Goal: Task Accomplishment & Management: Use online tool/utility

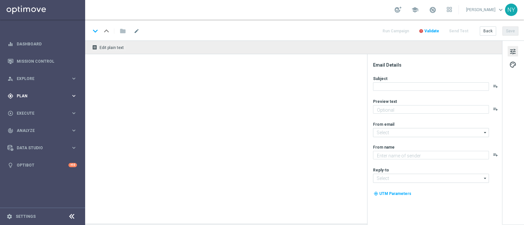
type textarea "Paper restock made easy at [GEOGRAPHIC_DATA]."
type textarea "Staples"
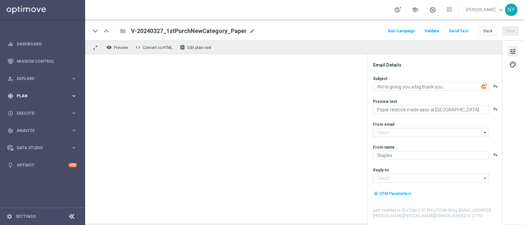
type input "[EMAIL_ADDRESS][DOMAIN_NAME]"
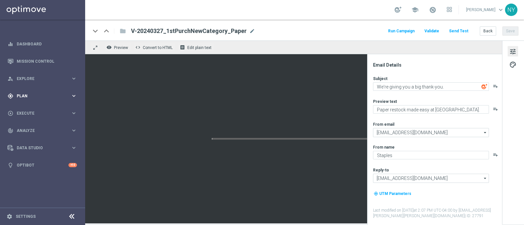
click at [25, 97] on span "Plan" at bounding box center [44, 96] width 54 height 4
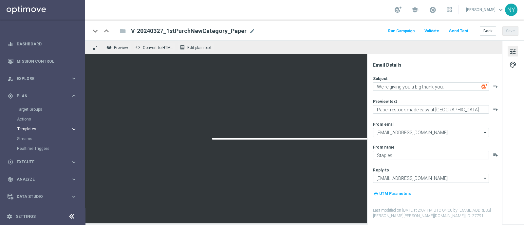
click at [28, 129] on span "Templates" at bounding box center [40, 129] width 47 height 4
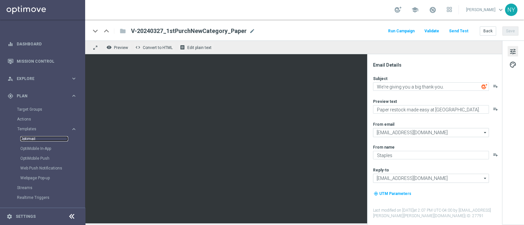
click at [28, 138] on link "Optimail" at bounding box center [44, 138] width 48 height 5
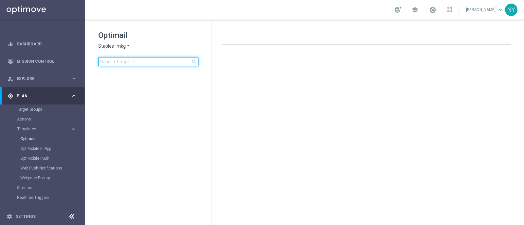
click at [139, 63] on input at bounding box center [148, 61] width 100 height 9
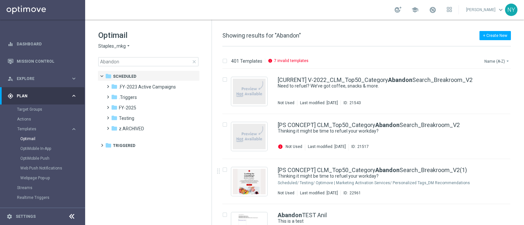
click at [490, 60] on button "Name (A-Z) arrow_drop_down" at bounding box center [496, 61] width 27 height 8
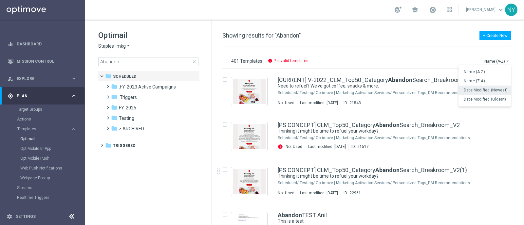
click at [476, 88] on span "Date Modified (Newest)" at bounding box center [485, 90] width 44 height 5
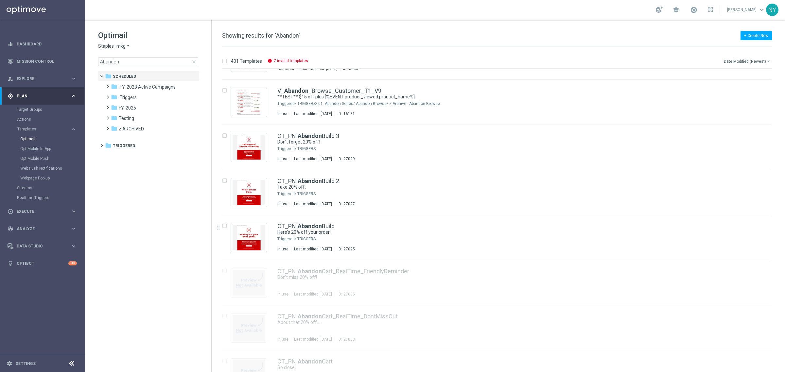
scroll to position [1886, 0]
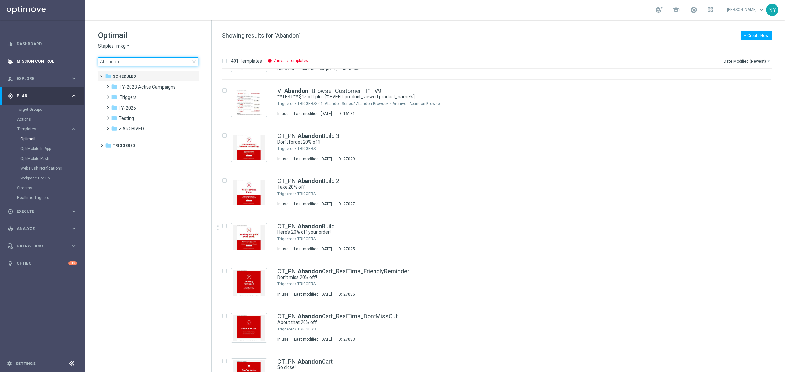
drag, startPoint x: 119, startPoint y: 61, endPoint x: 50, endPoint y: 66, distance: 69.9
click at [50, 66] on main "equalizer Dashboard Mission Control" at bounding box center [392, 186] width 785 height 372
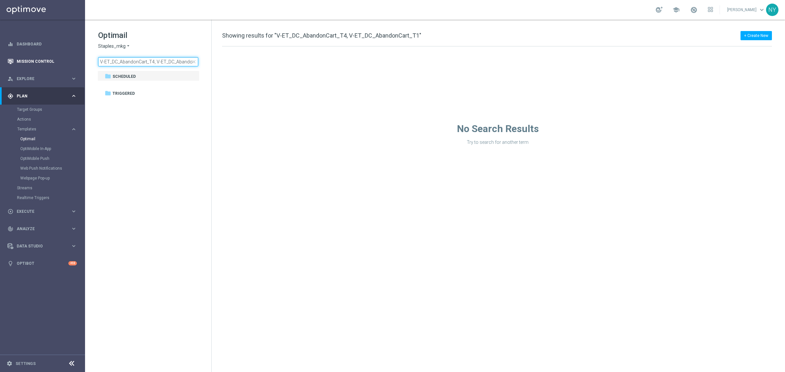
drag, startPoint x: 140, startPoint y: 61, endPoint x: 27, endPoint y: 59, distance: 113.2
click at [31, 60] on main "equalizer Dashboard Mission Control" at bounding box center [392, 186] width 785 height 372
type input "V-ET_DC_AbandonCart_T1"
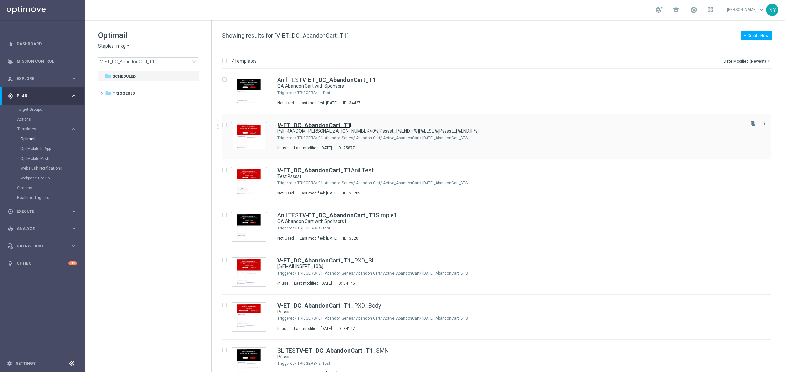
click at [328, 124] on b "V-ET_DC_AbandonCart_T1" at bounding box center [315, 125] width 74 height 7
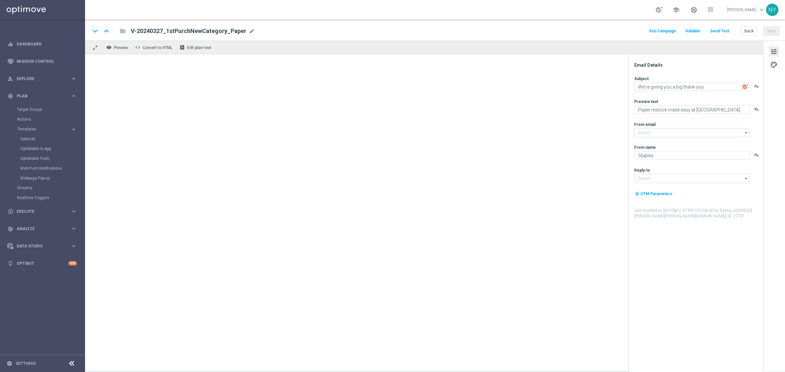
type input "[EMAIL_ADDRESS][DOMAIN_NAME]"
type textarea "[%IF:RANDOM_PERSONALIZATION_NUMBER>0%]Psssst...[%END:IF%][%ELSE%]Psssst...[%END…"
type textarea "[%IF:RANDOM_PERSONALIZATION_NUMBER>0%]We noticed you forgot these items in your…"
type input "[EMAIL_ADDRESS][DOMAIN_NAME]"
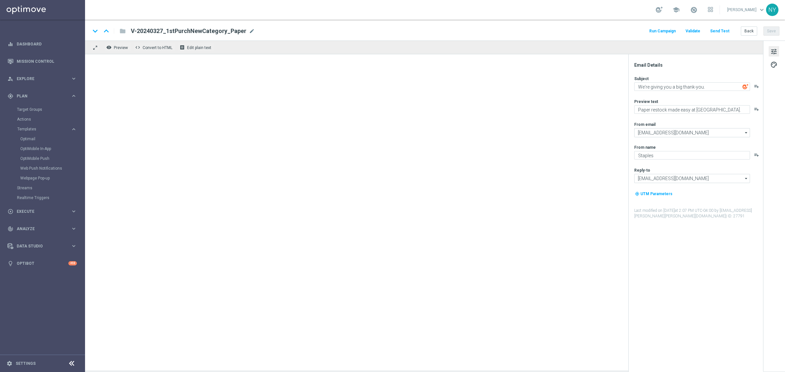
type input "[EMAIL_ADDRESS][DOMAIN_NAME]"
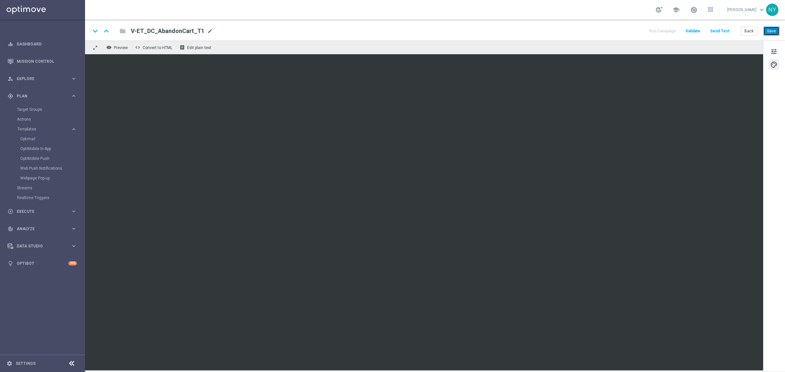
click at [523, 32] on button "Save" at bounding box center [772, 31] width 16 height 9
click at [207, 31] on span "mode_edit" at bounding box center [210, 31] width 6 height 6
drag, startPoint x: 197, startPoint y: 31, endPoint x: 22, endPoint y: 28, distance: 175.8
click at [22, 29] on main "equalizer Dashboard Mission Control" at bounding box center [392, 186] width 785 height 372
click at [523, 30] on button "Send Test" at bounding box center [719, 31] width 21 height 9
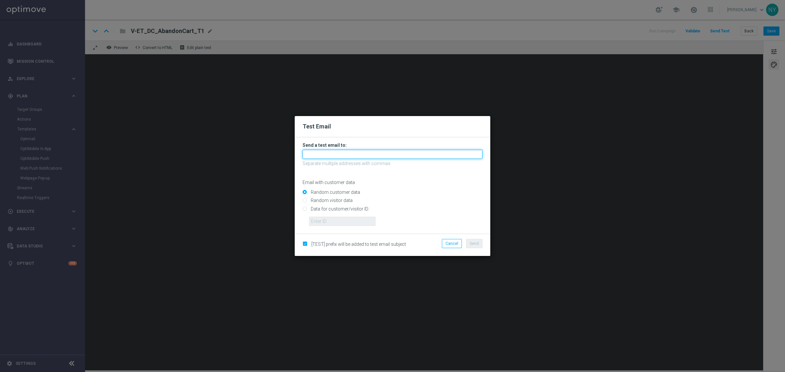
click at [328, 158] on input "text" at bounding box center [393, 154] width 180 height 9
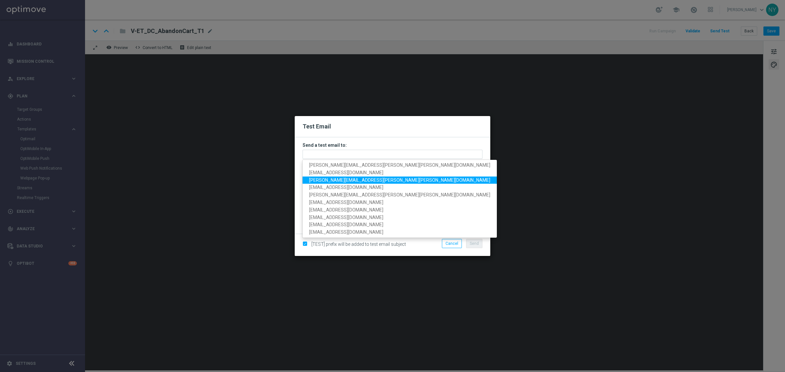
click at [331, 179] on span "[PERSON_NAME][EMAIL_ADDRESS][PERSON_NAME][PERSON_NAME][DOMAIN_NAME]" at bounding box center [399, 179] width 181 height 5
type input "[PERSON_NAME][EMAIL_ADDRESS][PERSON_NAME][PERSON_NAME][DOMAIN_NAME]"
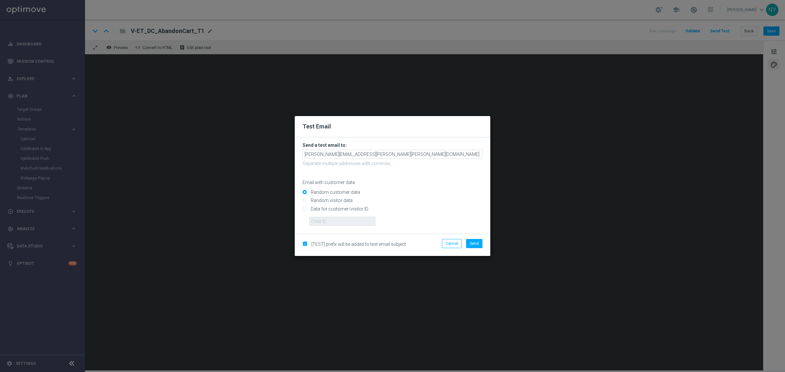
drag, startPoint x: 357, startPoint y: 150, endPoint x: 270, endPoint y: 155, distance: 86.9
click at [256, 155] on modal-container "Test Email Send a test email to: neil.yetts@staples.com Separate multiple addre…" at bounding box center [392, 186] width 785 height 372
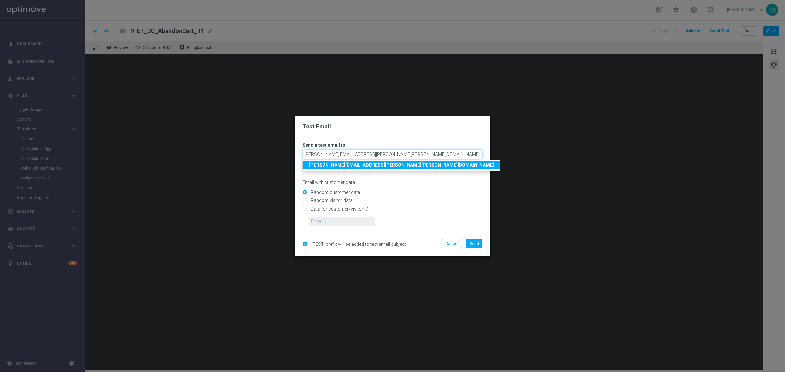
drag, startPoint x: 360, startPoint y: 159, endPoint x: 173, endPoint y: 154, distance: 187.6
click at [173, 154] on modal-container "Test Email Send a test email to: neil.yetts@staples.com neil.yetts@staples.com …" at bounding box center [392, 186] width 785 height 372
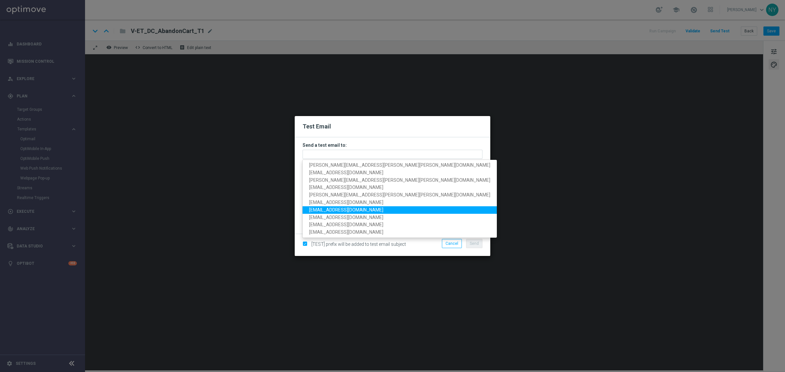
click at [344, 208] on span "[EMAIL_ADDRESS][DOMAIN_NAME]" at bounding box center [346, 209] width 74 height 5
type input "[EMAIL_ADDRESS][DOMAIN_NAME]"
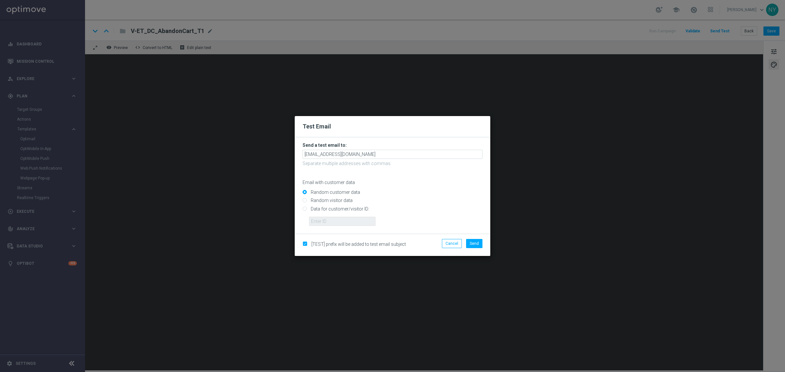
click at [305, 210] on input "Data for customer/visitor ID:" at bounding box center [393, 211] width 180 height 9
radio input "true"
drag, startPoint x: 317, startPoint y: 222, endPoint x: 339, endPoint y: 220, distance: 22.7
click at [317, 222] on input "text" at bounding box center [342, 221] width 66 height 9
paste input "10000020539"
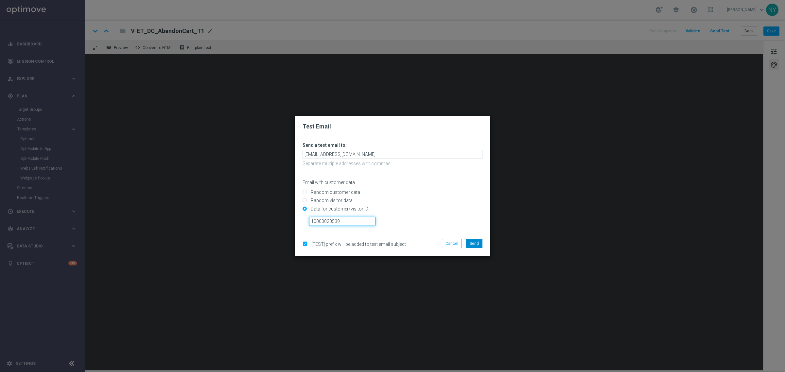
type input "10000020539"
click at [480, 225] on button "Send" at bounding box center [474, 243] width 16 height 9
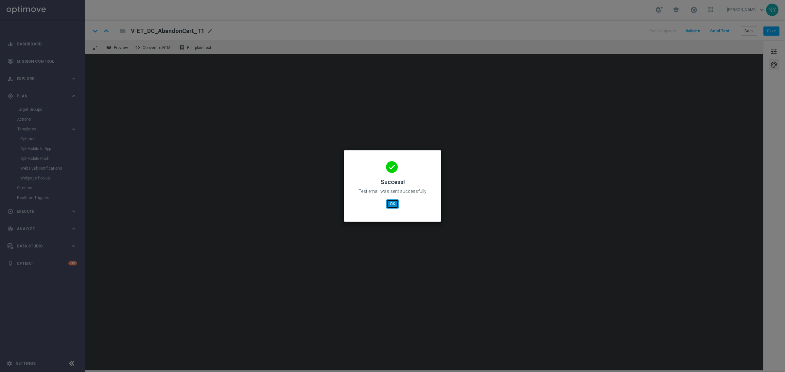
click at [391, 205] on button "OK" at bounding box center [392, 204] width 12 height 9
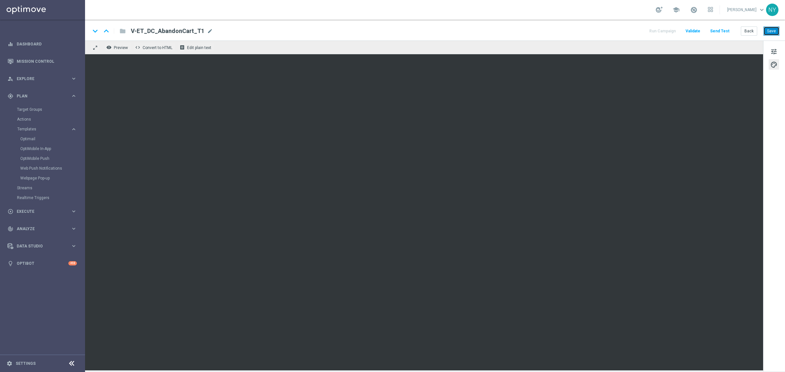
click at [523, 30] on button "Save" at bounding box center [772, 31] width 16 height 9
click at [523, 29] on button "Send Test" at bounding box center [719, 31] width 21 height 9
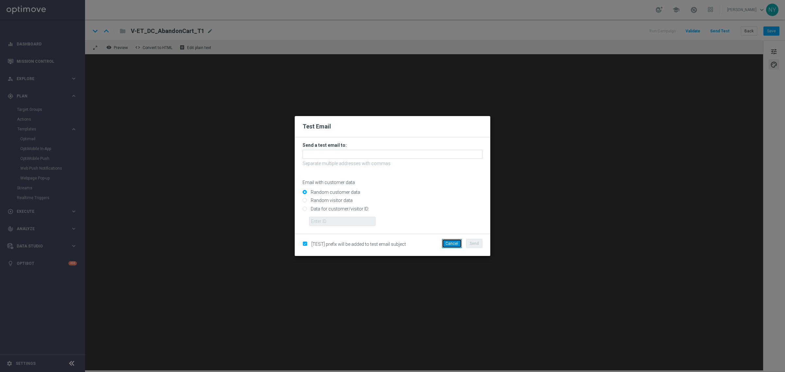
click at [452, 225] on button "Cancel" at bounding box center [452, 243] width 20 height 9
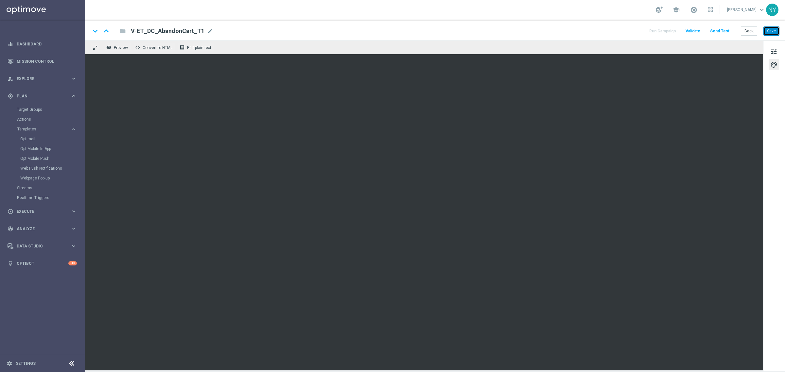
click at [523, 31] on button "Save" at bounding box center [772, 31] width 16 height 9
click at [523, 29] on button "Send Test" at bounding box center [719, 31] width 21 height 9
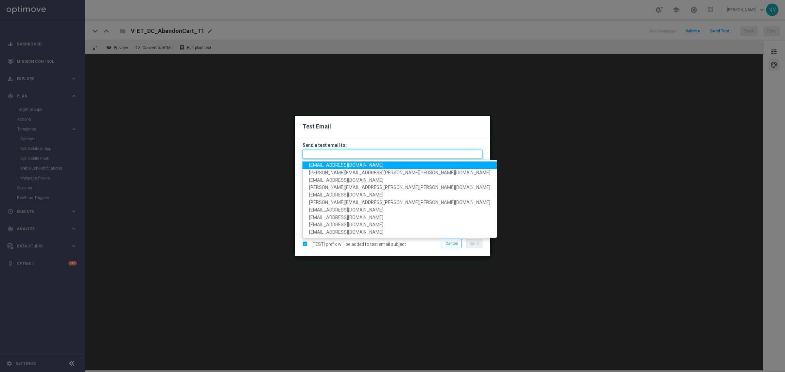
click at [339, 156] on input "text" at bounding box center [393, 154] width 180 height 9
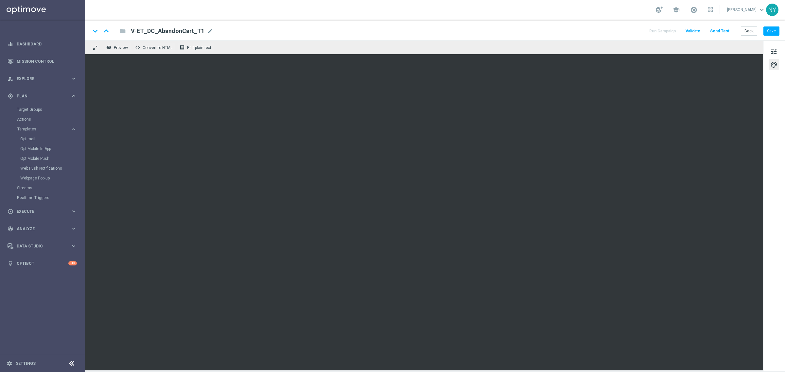
click at [523, 28] on button "Send Test" at bounding box center [719, 31] width 21 height 9
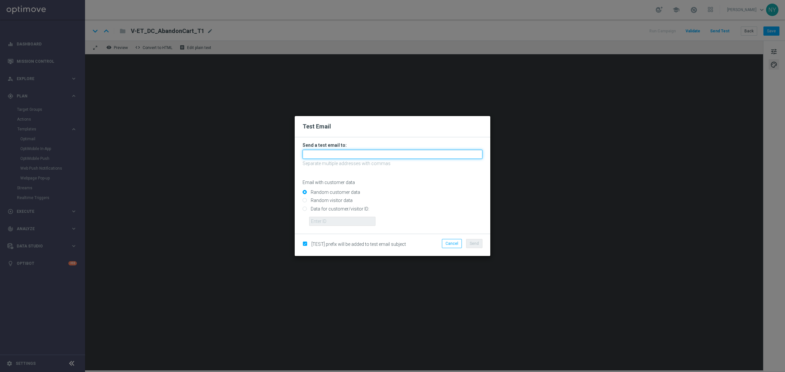
click at [320, 154] on input "text" at bounding box center [393, 154] width 180 height 9
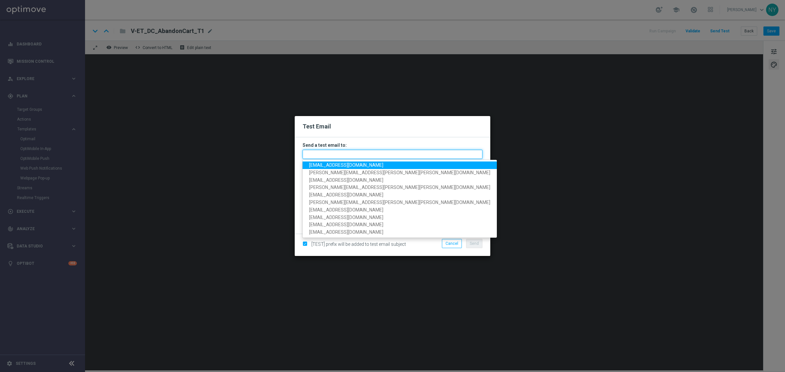
paste input "[EMAIL_ADDRESS][DOMAIN_NAME]"
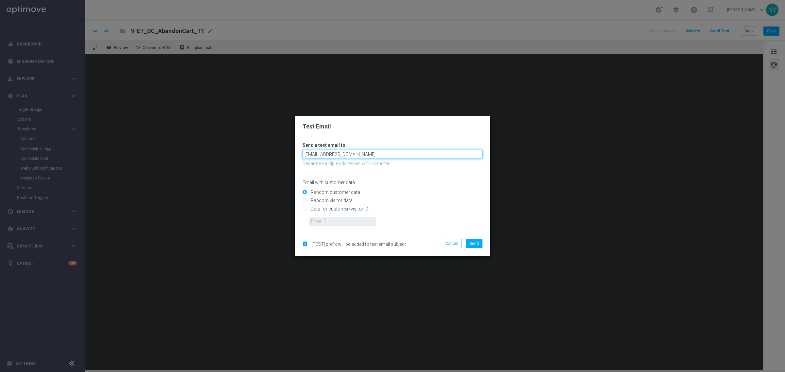
type input "[EMAIL_ADDRESS][DOMAIN_NAME]"
click at [436, 190] on div "Random customer data" at bounding box center [393, 191] width 180 height 8
click at [307, 210] on input "Data for customer/visitor ID:" at bounding box center [393, 211] width 180 height 9
radio input "true"
click at [313, 215] on input "Data for customer/visitor ID:" at bounding box center [393, 211] width 180 height 9
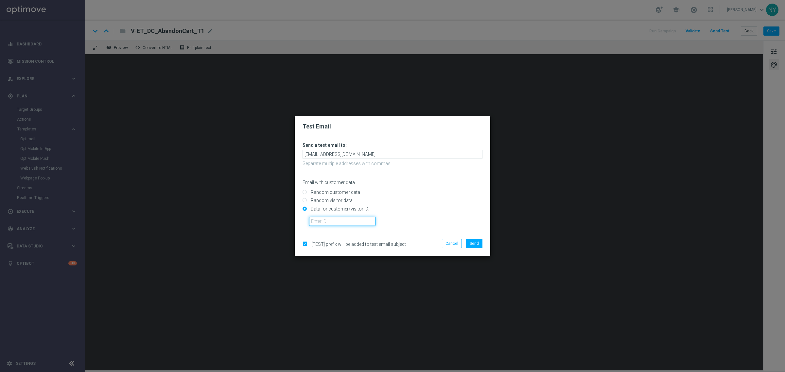
click at [319, 225] on input "text" at bounding box center [342, 221] width 66 height 9
click at [326, 222] on input "text" at bounding box center [342, 221] width 66 height 9
paste input "10000020539"
type input "10000020539"
click at [472, 225] on span "Send" at bounding box center [474, 244] width 9 height 5
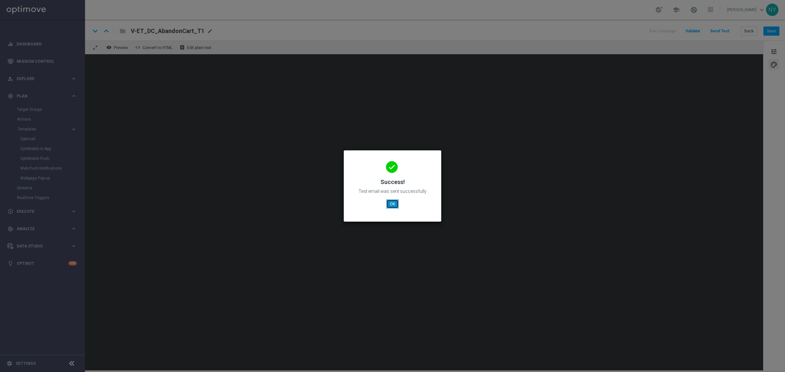
click at [392, 201] on button "OK" at bounding box center [392, 204] width 12 height 9
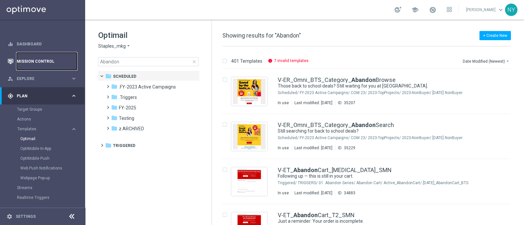
click at [41, 61] on link "Mission Control" at bounding box center [47, 61] width 60 height 17
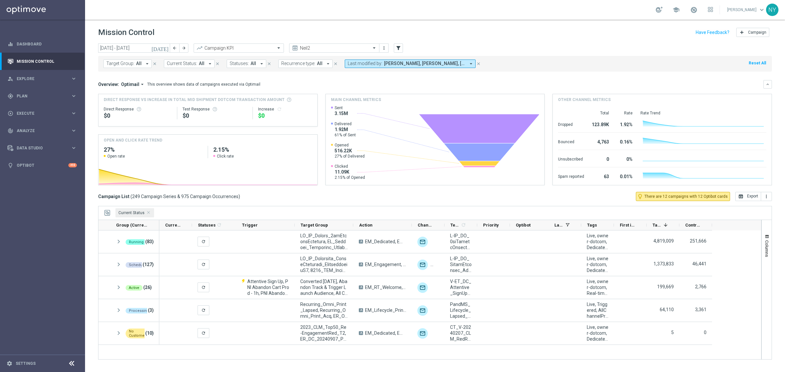
click at [476, 64] on icon "close" at bounding box center [478, 64] width 5 height 5
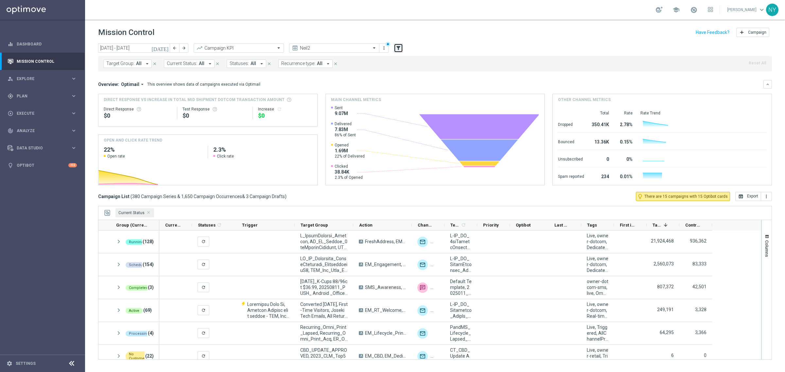
click at [397, 49] on icon "filter_alt" at bounding box center [399, 48] width 6 height 6
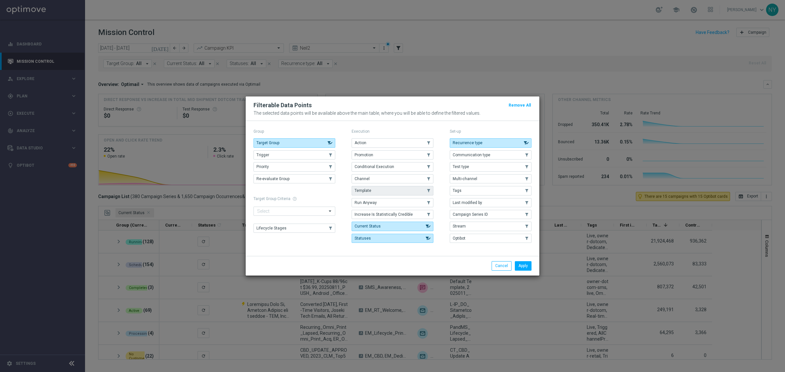
click at [378, 188] on button "Template" at bounding box center [393, 190] width 82 height 9
click at [523, 225] on button "Apply" at bounding box center [523, 265] width 17 height 9
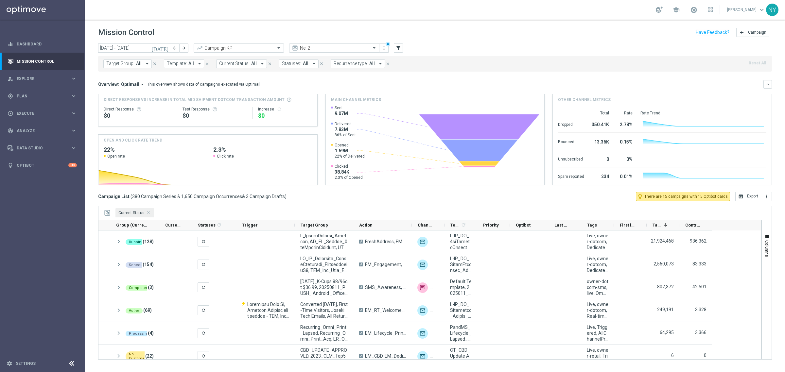
click at [180, 63] on span "Template:" at bounding box center [177, 64] width 20 height 6
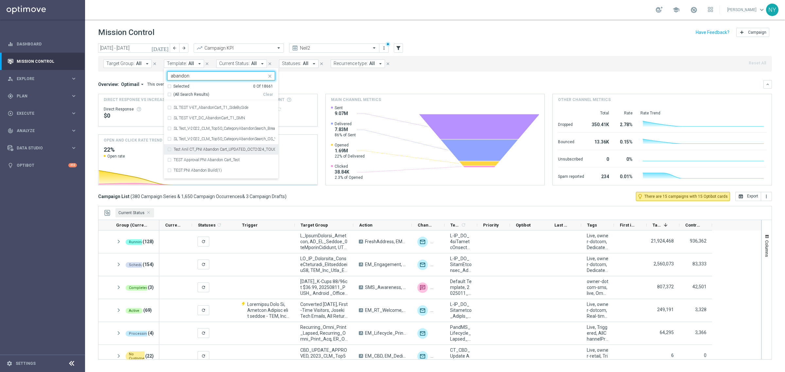
scroll to position [763, 0]
click at [167, 106] on div "V-ET_DC_AbandonCart_T1" at bounding box center [221, 106] width 108 height 10
type input "abandoncart"
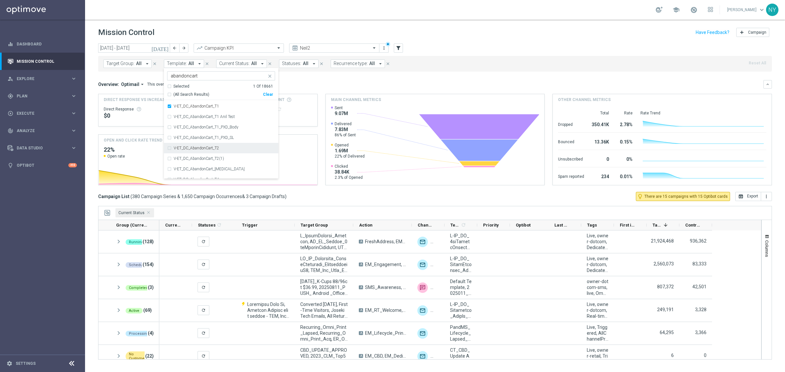
click at [167, 149] on div "V-ET_DC_AbandonCart_T2" at bounding box center [221, 148] width 108 height 10
click at [170, 170] on div "V-ET_DC_AbandonCart_[MEDICAL_DATA]" at bounding box center [221, 169] width 108 height 10
click at [167, 129] on div "V-ET_DC_AbandonCart_T4" at bounding box center [221, 130] width 108 height 10
click at [340, 81] on div "Overview: Optimail arrow_drop_down This overview shows data of campaigns execut…" at bounding box center [431, 84] width 666 height 6
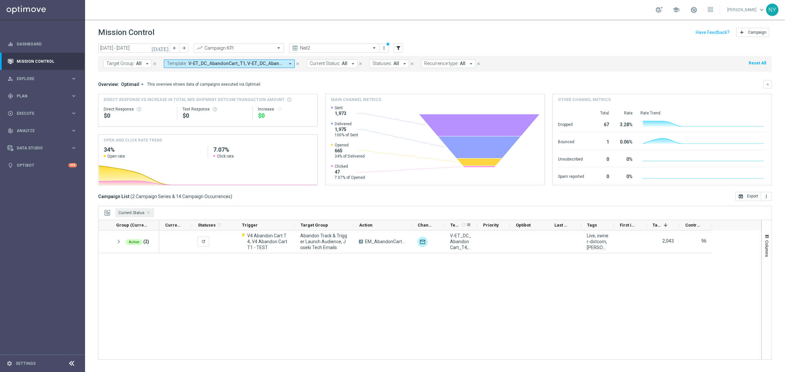
click at [475, 224] on icon-header "Templates 1 refresh" at bounding box center [461, 225] width 33 height 10
drag, startPoint x: 476, startPoint y: 224, endPoint x: 625, endPoint y: 223, distance: 148.9
click at [523, 223] on div at bounding box center [628, 225] width 3 height 10
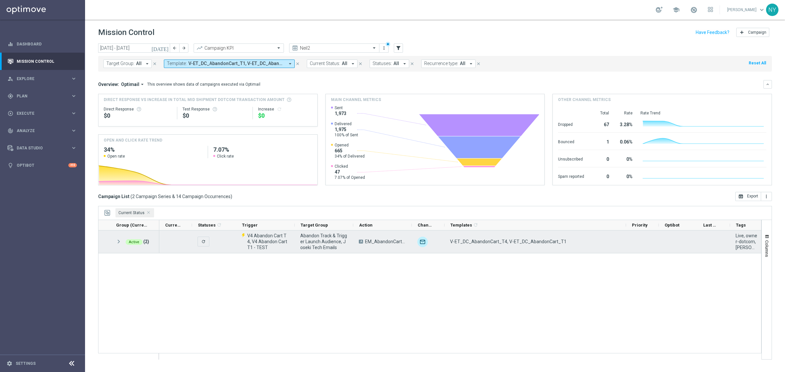
click at [515, 225] on span "V-ET_DC_AbandonCart_T4, V-ET_DC_AbandonCart_T1" at bounding box center [508, 242] width 117 height 6
click at [481, 225] on span "V-ET_DC_AbandonCart_T4, V-ET_DC_AbandonCart_T1" at bounding box center [508, 242] width 117 height 6
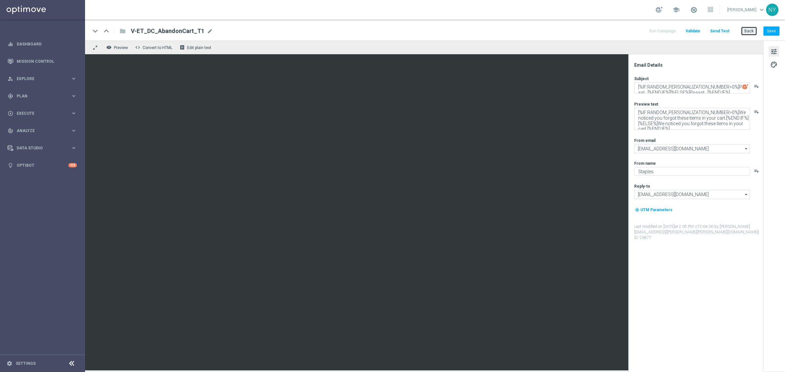
click at [749, 30] on button "Back" at bounding box center [749, 31] width 16 height 9
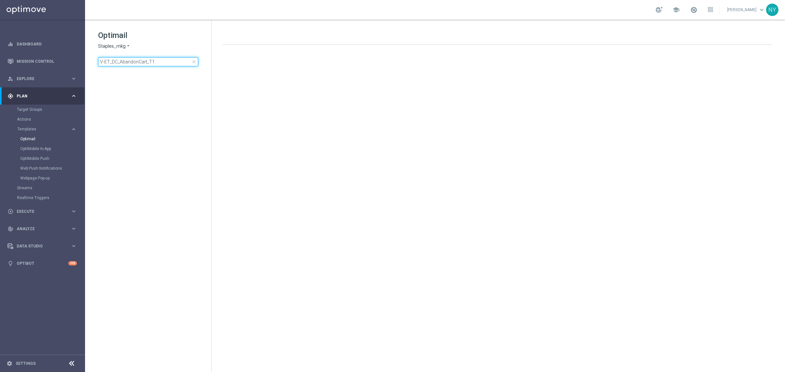
click at [157, 59] on input "V-ET_DC_AbandonCart_T1" at bounding box center [148, 61] width 100 height 9
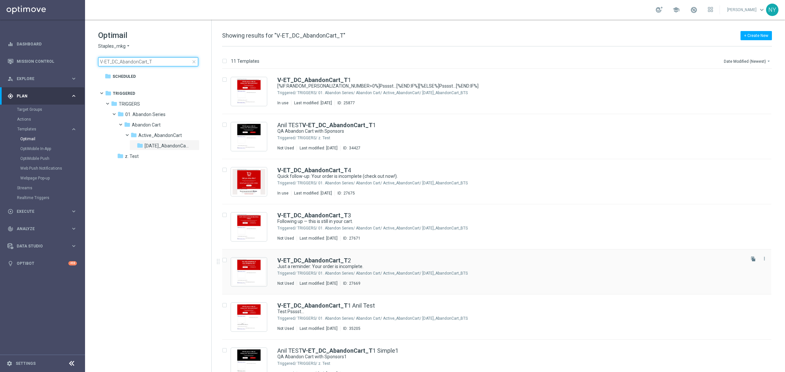
type input "V-ET_DC_AbandonCart_T"
click at [320, 261] on b "V-ET_DC_AbandonCart_T" at bounding box center [313, 260] width 70 height 7
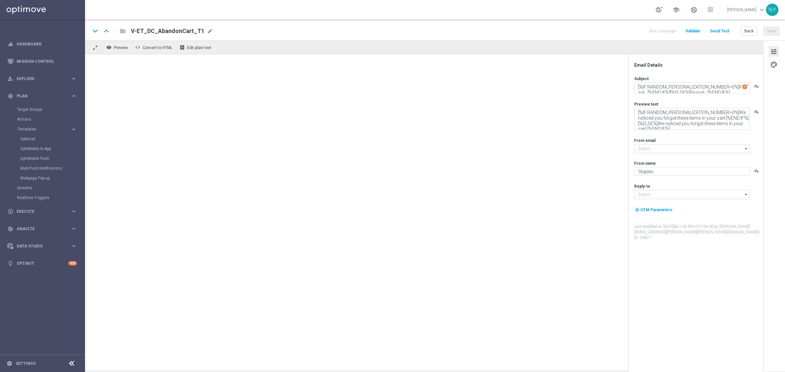
type input "[EMAIL_ADDRESS][DOMAIN_NAME]"
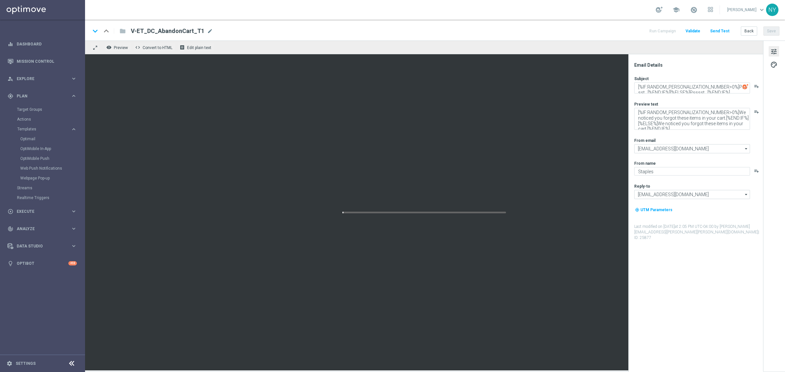
type input "V-ET_DC_AbandonCart_T2"
type textarea "Just a reminder: Your order is incomplete."
type textarea "You searched, we saved."
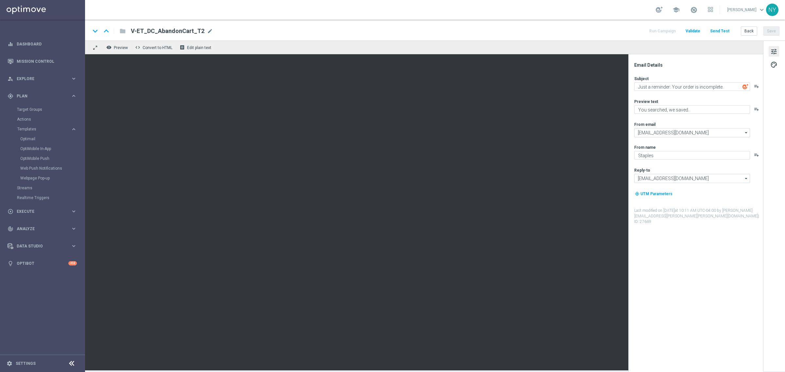
click at [207, 29] on span "mode_edit" at bounding box center [210, 31] width 6 height 6
drag, startPoint x: 197, startPoint y: 32, endPoint x: 21, endPoint y: 30, distance: 175.4
click at [21, 30] on main "equalizer Dashboard Mission Control" at bounding box center [392, 186] width 785 height 372
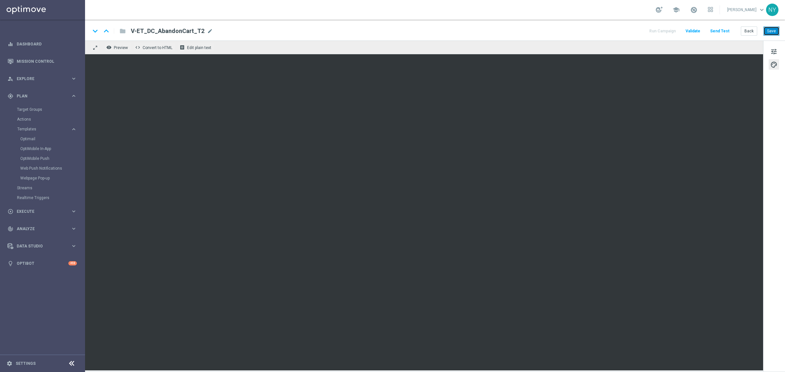
click at [767, 28] on button "Save" at bounding box center [772, 31] width 16 height 9
click at [719, 29] on button "Send Test" at bounding box center [719, 31] width 21 height 9
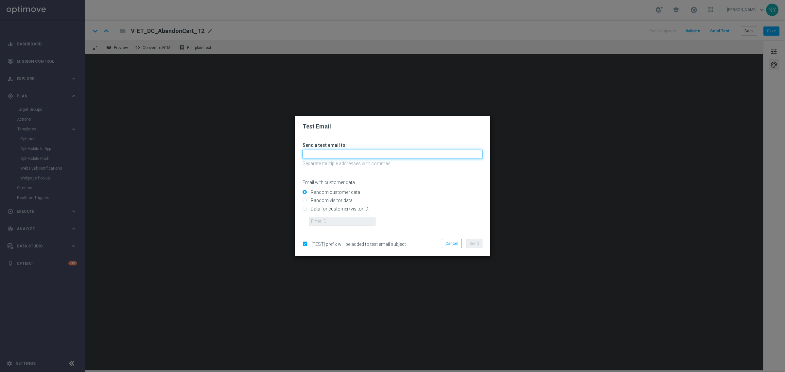
click at [313, 154] on input "text" at bounding box center [393, 154] width 180 height 9
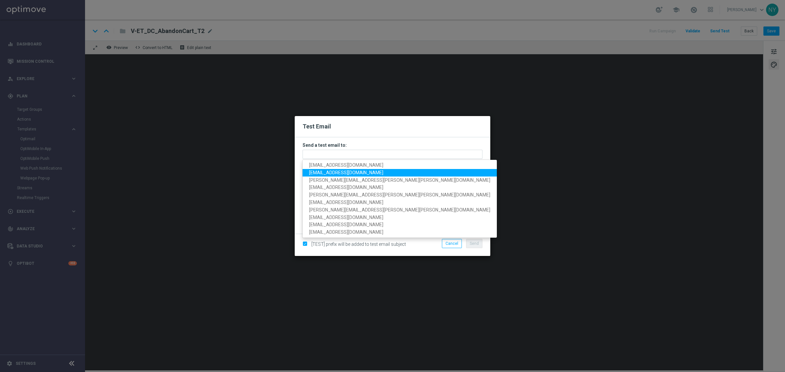
click at [323, 170] on span "[EMAIL_ADDRESS][DOMAIN_NAME]" at bounding box center [346, 172] width 74 height 5
type input "[EMAIL_ADDRESS][DOMAIN_NAME]"
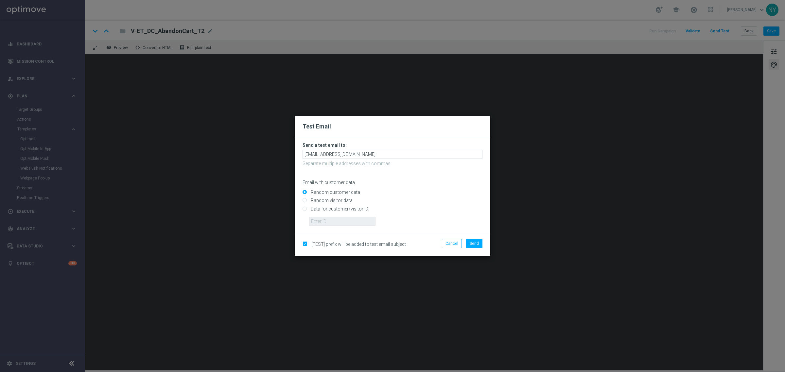
drag, startPoint x: 304, startPoint y: 209, endPoint x: 308, endPoint y: 215, distance: 6.5
click at [304, 209] on input "Data for customer/visitor ID:" at bounding box center [393, 211] width 180 height 9
radio input "true"
click at [316, 221] on input "text" at bounding box center [342, 221] width 66 height 9
paste input "10000020539"
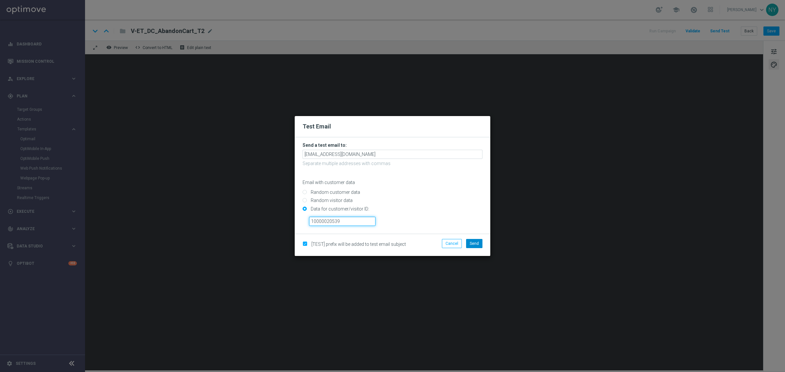
type input "10000020539"
click at [475, 244] on span "Send" at bounding box center [474, 244] width 9 height 5
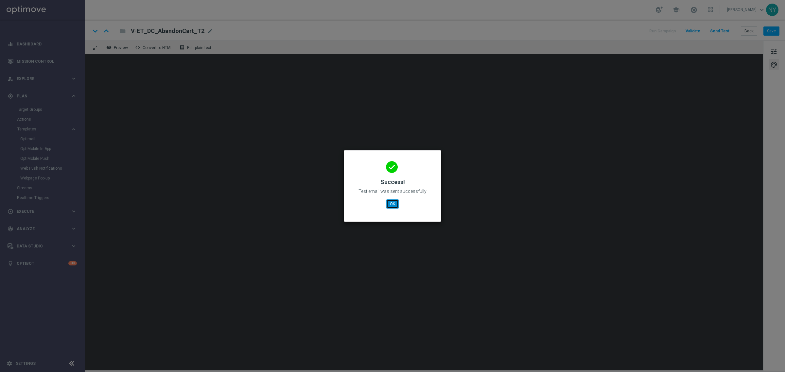
click at [393, 202] on button "OK" at bounding box center [392, 204] width 12 height 9
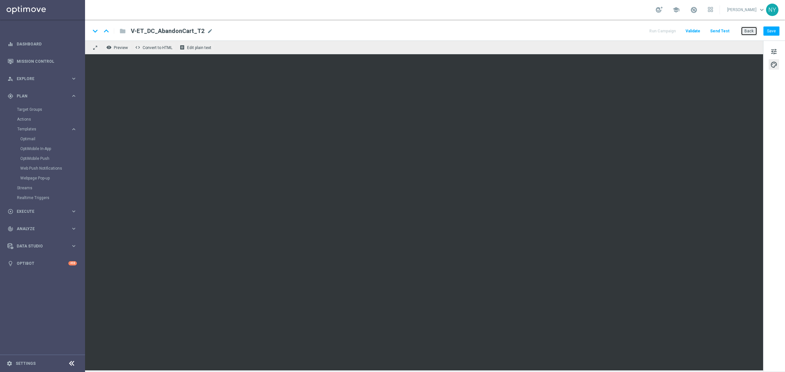
click at [749, 29] on button "Back" at bounding box center [749, 31] width 16 height 9
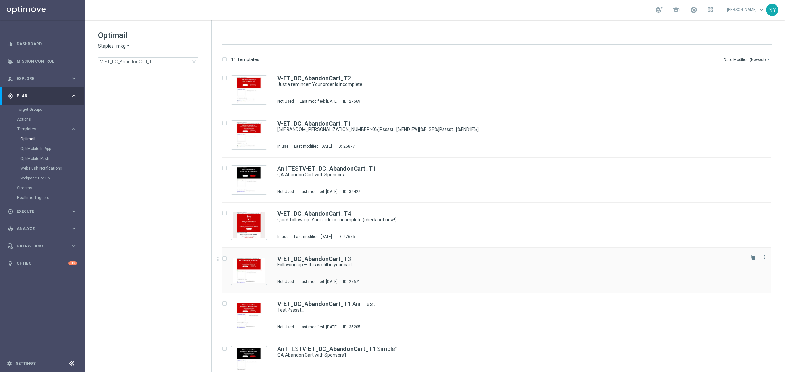
click at [326, 257] on div "insert_drive_file V-ET_DC_AbandonCart_T 2 Just a reminder: Your order is incomp…" at bounding box center [500, 315] width 568 height 497
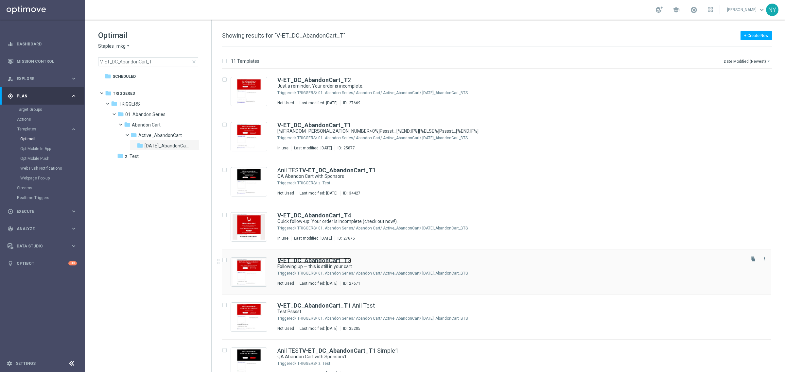
click at [327, 260] on b "V-ET_DC_AbandonCart_T" at bounding box center [313, 260] width 70 height 7
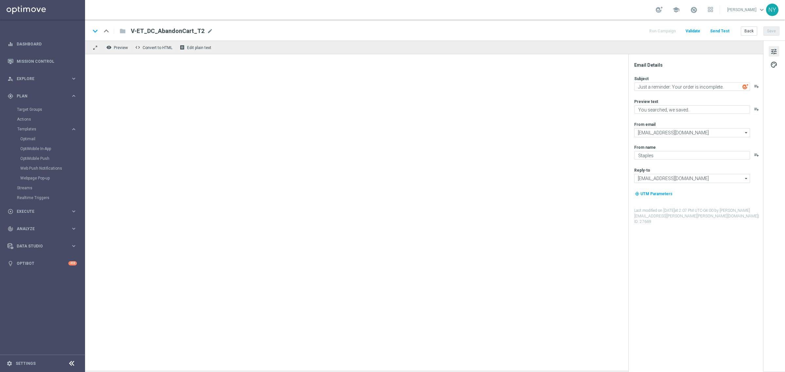
type input "V-ET_DC_AbandonCart_[MEDICAL_DATA]"
type textarea "Following up — this is still in your cart."
type textarea "We saved your order for you."
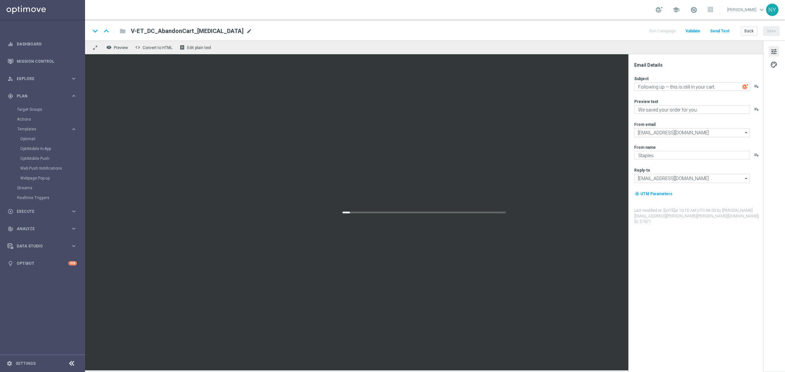
click at [246, 30] on span "mode_edit" at bounding box center [249, 31] width 6 height 6
drag, startPoint x: 208, startPoint y: 30, endPoint x: 42, endPoint y: 19, distance: 166.6
click at [43, 19] on main "equalizer Dashboard Mission Control" at bounding box center [392, 186] width 785 height 372
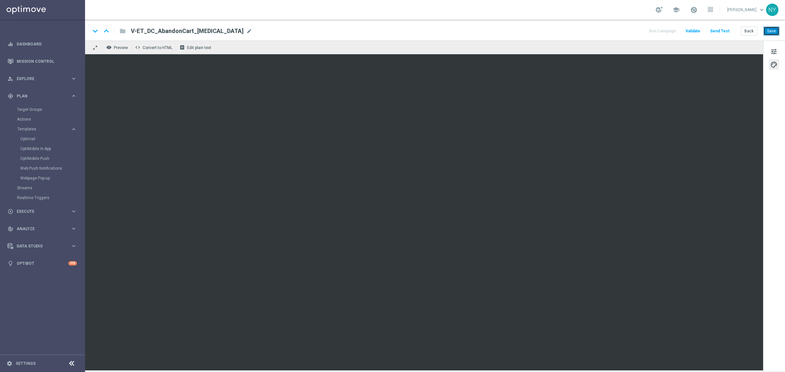
click at [772, 31] on button "Save" at bounding box center [772, 31] width 16 height 9
click at [770, 30] on button "Save" at bounding box center [772, 31] width 16 height 9
click at [718, 31] on button "Send Test" at bounding box center [719, 31] width 21 height 9
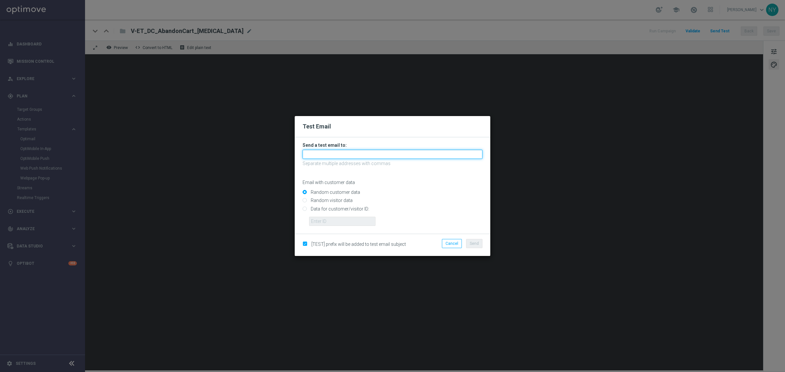
click at [320, 153] on input "text" at bounding box center [393, 154] width 180 height 9
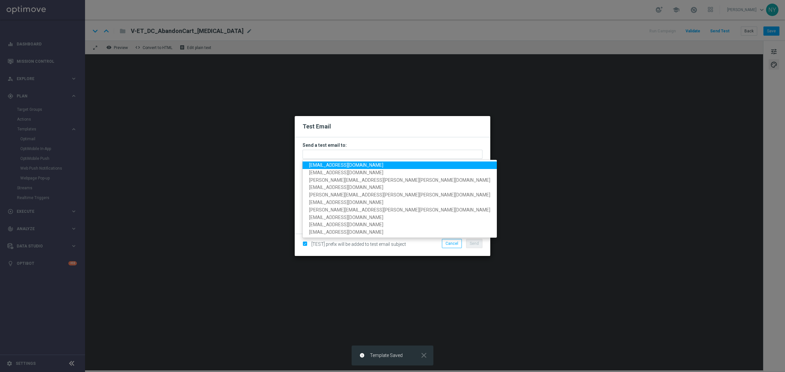
click at [336, 166] on span "[EMAIL_ADDRESS][DOMAIN_NAME]" at bounding box center [346, 165] width 74 height 5
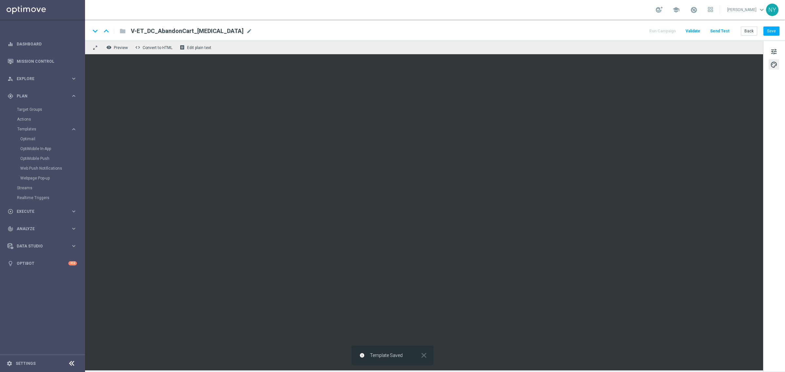
click at [718, 29] on button "Send Test" at bounding box center [719, 31] width 21 height 9
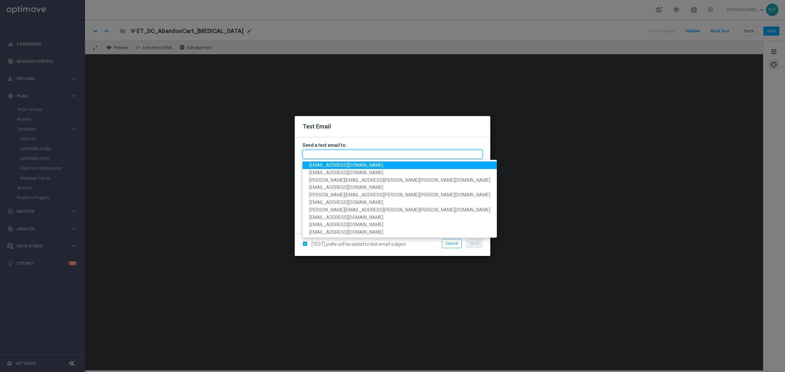
click at [312, 155] on input "text" at bounding box center [393, 154] width 180 height 9
click at [318, 166] on span "[EMAIL_ADDRESS][DOMAIN_NAME]" at bounding box center [346, 165] width 74 height 5
type input "[EMAIL_ADDRESS][DOMAIN_NAME]"
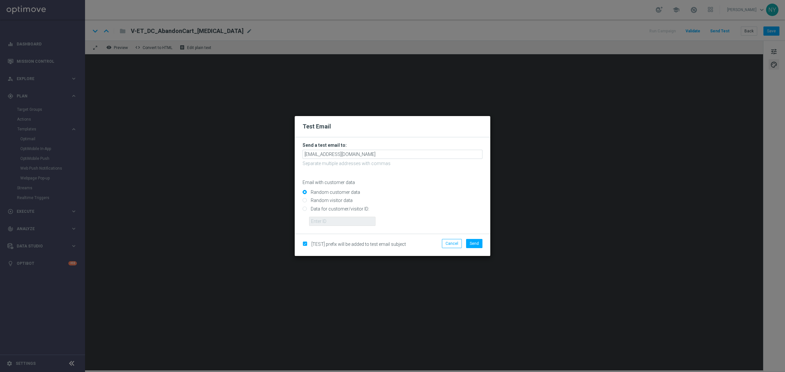
click at [305, 207] on input "Data for customer/visitor ID:" at bounding box center [393, 211] width 180 height 9
radio input "true"
drag, startPoint x: 317, startPoint y: 223, endPoint x: 361, endPoint y: 213, distance: 44.5
click at [317, 223] on input "text" at bounding box center [342, 221] width 66 height 9
paste input "10000020539"
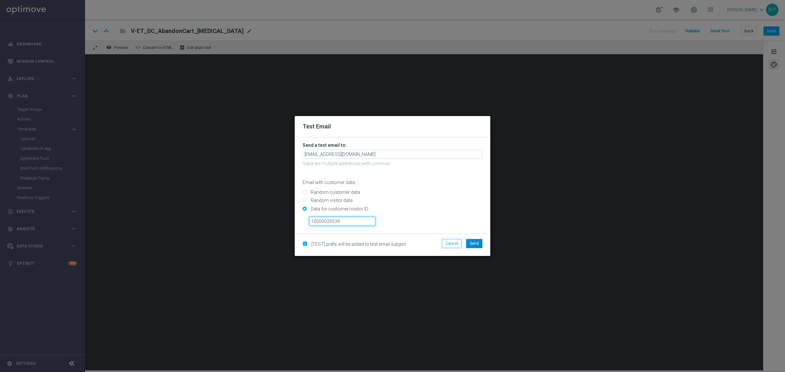
type input "10000020539"
click at [474, 244] on span "Send" at bounding box center [474, 244] width 9 height 5
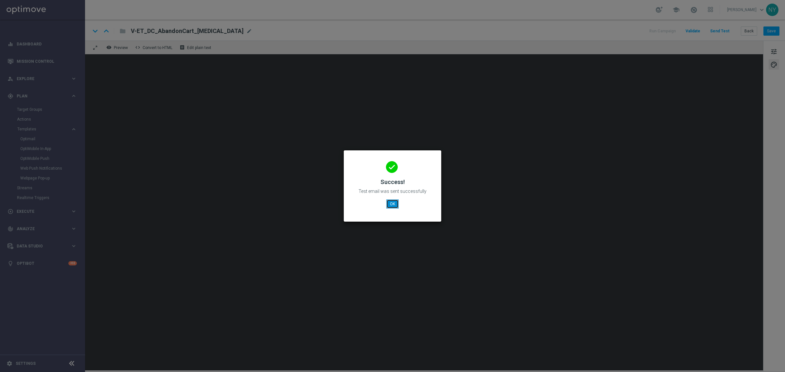
click at [389, 205] on button "OK" at bounding box center [392, 204] width 12 height 9
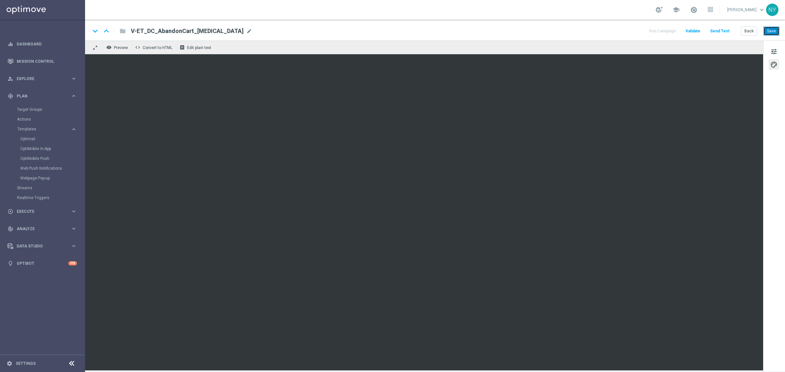
click at [775, 30] on button "Save" at bounding box center [772, 31] width 16 height 9
click at [718, 30] on button "Send Test" at bounding box center [719, 31] width 21 height 9
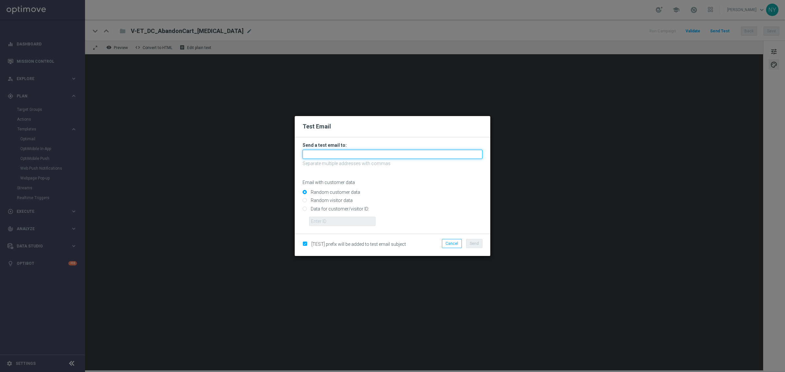
click at [318, 154] on input "text" at bounding box center [393, 154] width 180 height 9
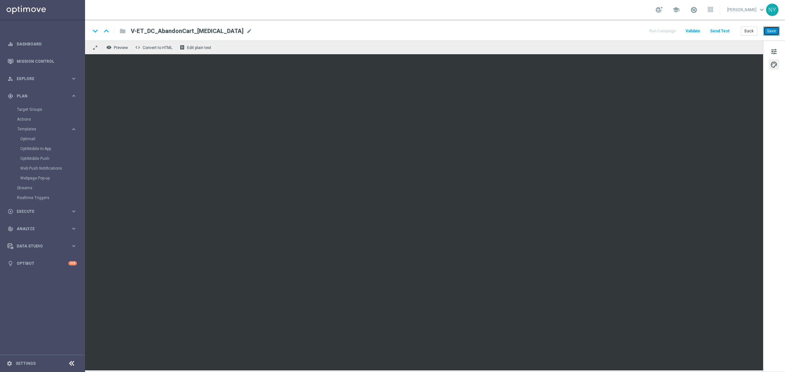
click at [772, 27] on button "Save" at bounding box center [772, 31] width 16 height 9
click at [723, 29] on button "Send Test" at bounding box center [719, 31] width 21 height 9
click at [717, 30] on button "Send Test" at bounding box center [719, 31] width 21 height 9
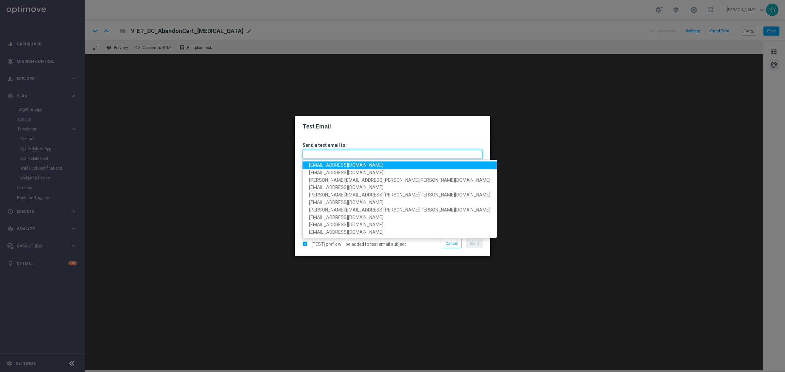
click at [314, 152] on input "text" at bounding box center [393, 154] width 180 height 9
paste input "[EMAIL_ADDRESS][DOMAIN_NAME]"
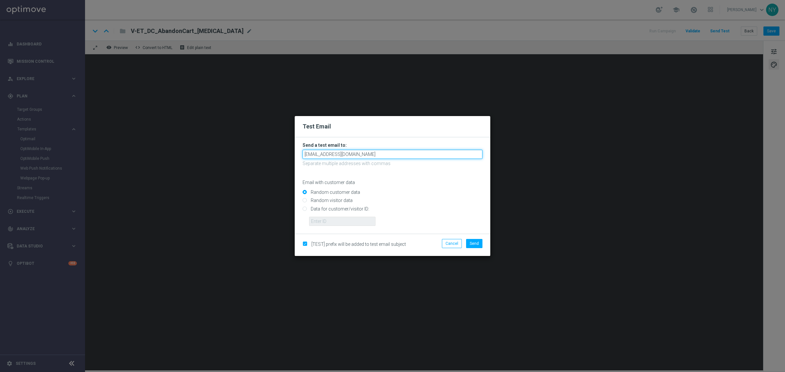
type input "[EMAIL_ADDRESS][DOMAIN_NAME]"
click at [416, 188] on div "Random customer data" at bounding box center [393, 191] width 180 height 8
click at [306, 209] on input "Data for customer/visitor ID:" at bounding box center [393, 211] width 180 height 9
radio input "true"
click at [323, 225] on input "text" at bounding box center [342, 221] width 66 height 9
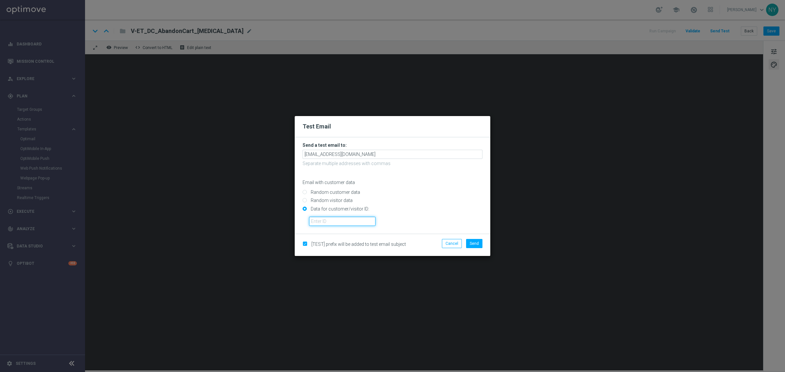
click at [333, 222] on input "text" at bounding box center [342, 221] width 66 height 9
paste input "10000020539"
type input "10000020539"
click at [480, 241] on button "Send" at bounding box center [474, 243] width 16 height 9
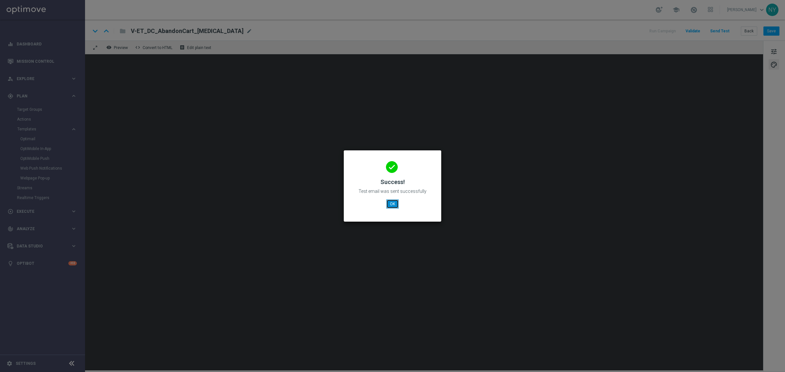
click at [393, 203] on button "OK" at bounding box center [392, 204] width 12 height 9
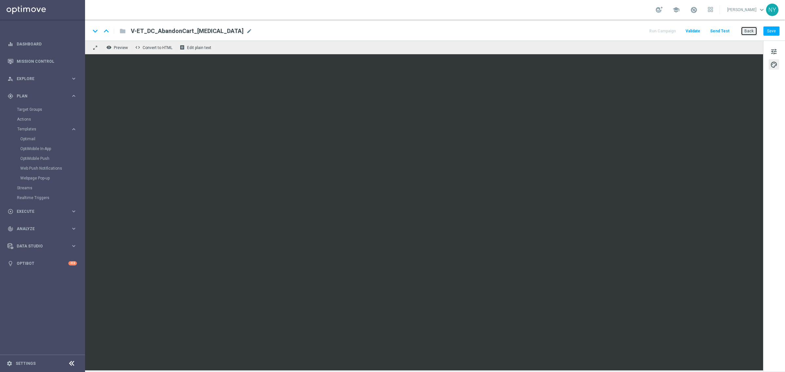
click at [748, 30] on button "Back" at bounding box center [749, 31] width 16 height 9
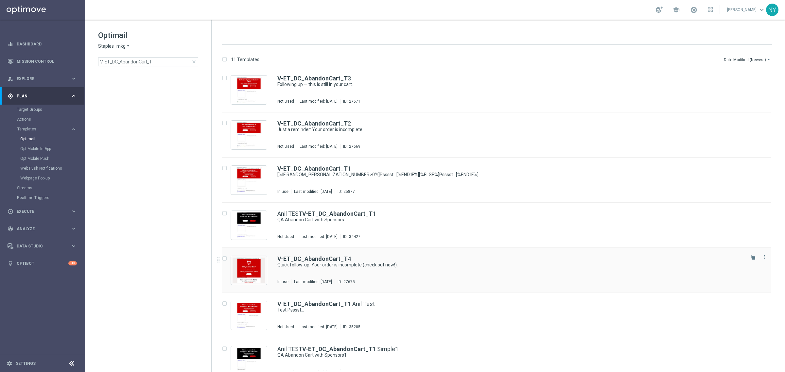
click at [327, 259] on div "insert_drive_file V-ET_DC_AbandonCart_T 3 Following up — this is still in your …" at bounding box center [500, 315] width 568 height 497
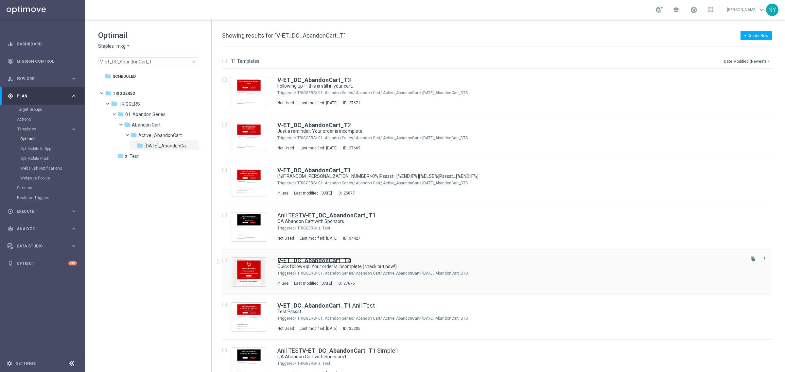
click at [319, 262] on b "V-ET_DC_AbandonCart_T" at bounding box center [313, 260] width 70 height 7
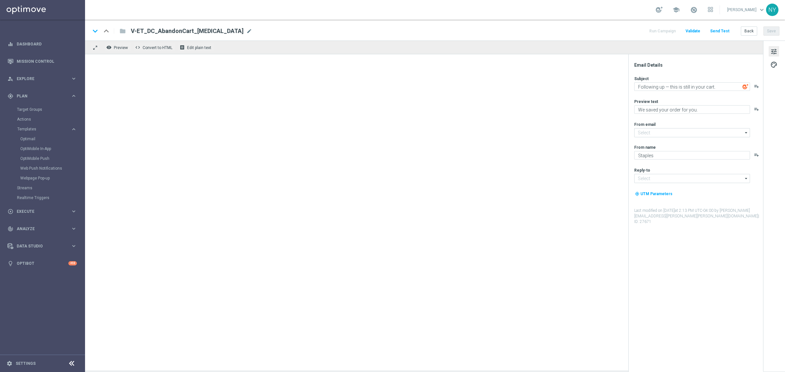
type input "[EMAIL_ADDRESS][DOMAIN_NAME]"
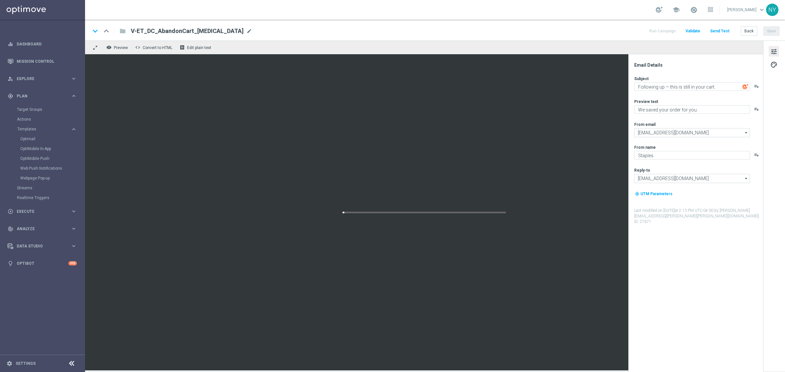
type input "V-ET_DC_AbandonCart_T4"
type textarea "Quick follow-up: Your order is incomplete (check out now!)."
type textarea "Complete your purchase here!"
click at [207, 30] on span "mode_edit" at bounding box center [210, 31] width 6 height 6
drag, startPoint x: 197, startPoint y: 31, endPoint x: 53, endPoint y: 25, distance: 143.8
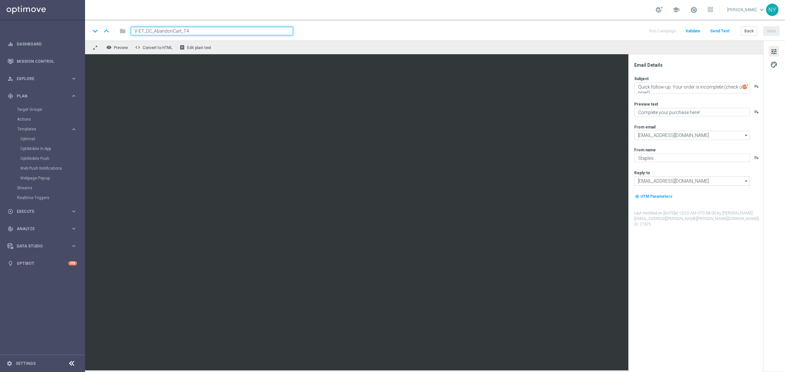
click at [53, 25] on main "equalizer Dashboard Mission Control" at bounding box center [392, 186] width 785 height 372
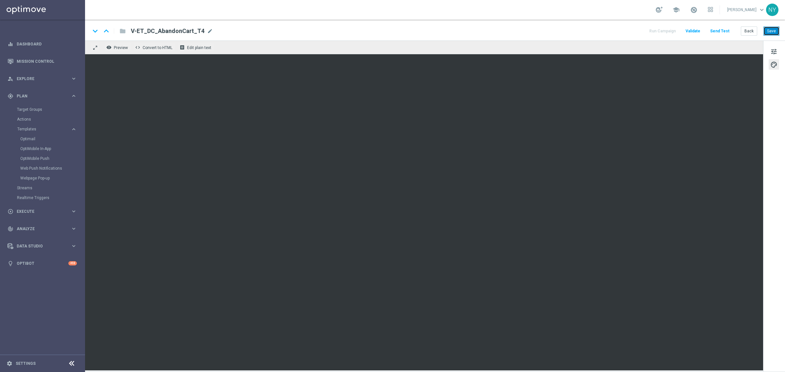
click at [775, 32] on button "Save" at bounding box center [772, 31] width 16 height 9
click at [721, 27] on button "Send Test" at bounding box center [719, 31] width 21 height 9
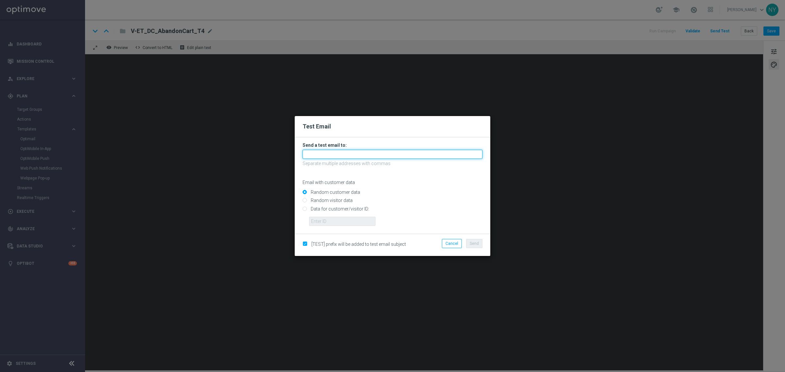
click at [340, 157] on input "text" at bounding box center [393, 154] width 180 height 9
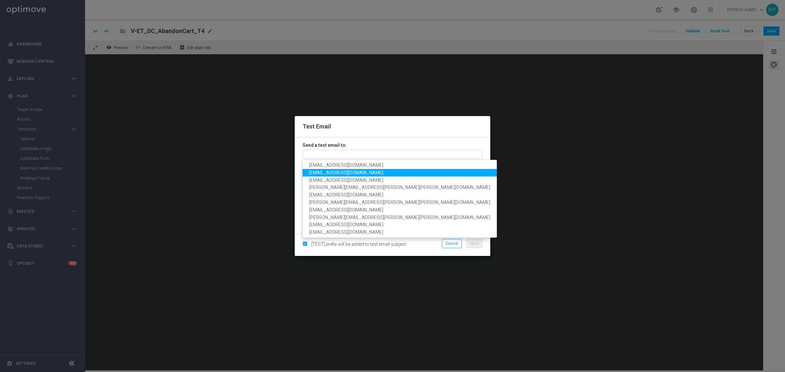
click at [335, 172] on span "[EMAIL_ADDRESS][DOMAIN_NAME]" at bounding box center [346, 172] width 74 height 5
type input "[EMAIL_ADDRESS][DOMAIN_NAME]"
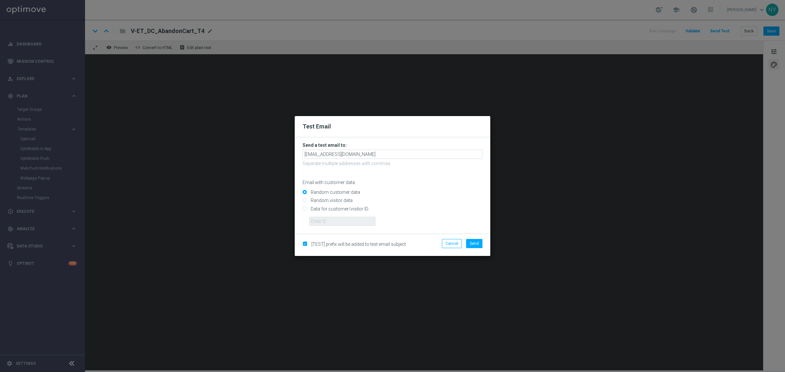
click at [305, 208] on input "Data for customer/visitor ID:" at bounding box center [393, 211] width 180 height 9
radio input "true"
click at [312, 221] on input "text" at bounding box center [342, 221] width 66 height 9
click at [323, 219] on input "text" at bounding box center [342, 221] width 66 height 9
paste input "10000020539"
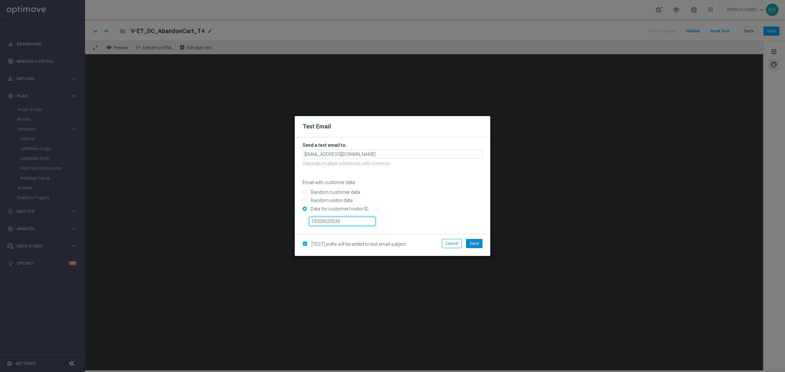
type input "10000020539"
click at [470, 242] on span "Send" at bounding box center [474, 244] width 9 height 5
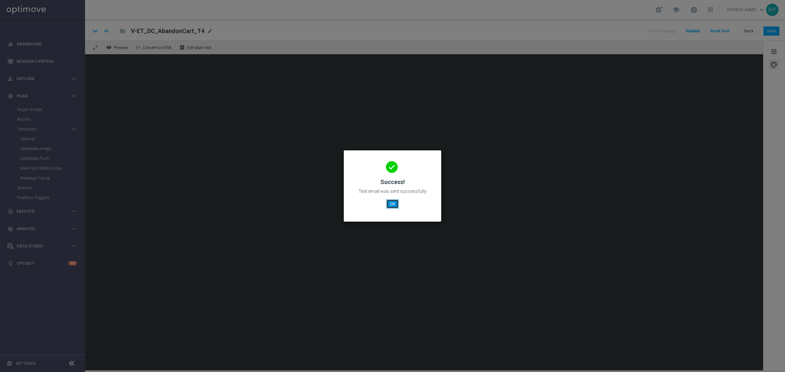
click at [389, 204] on button "OK" at bounding box center [392, 204] width 12 height 9
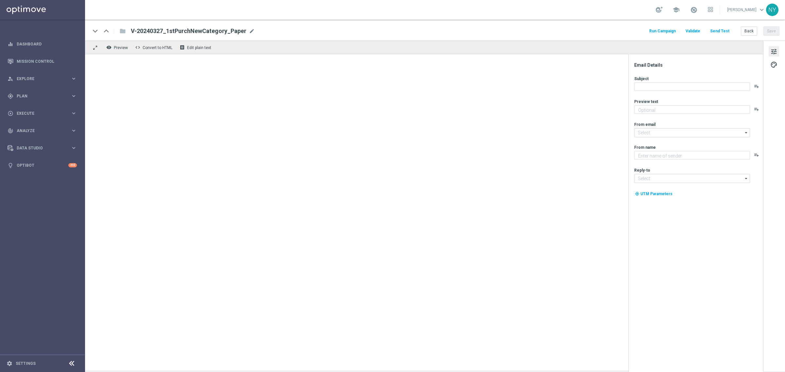
type textarea "Paper restock made easy at [GEOGRAPHIC_DATA]."
type textarea "Staples"
type input "[EMAIL_ADDRESS][DOMAIN_NAME]"
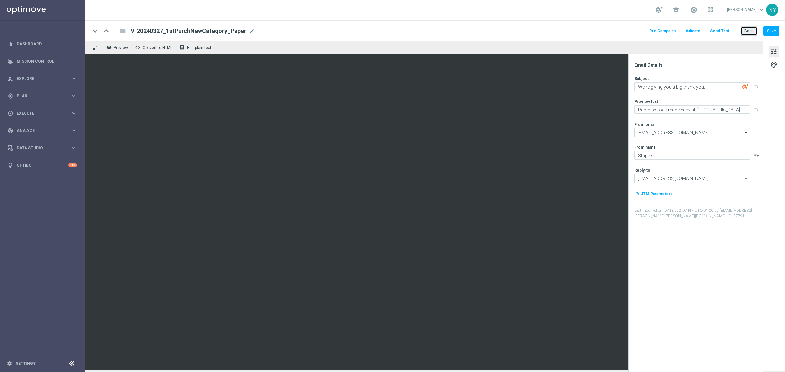
click at [749, 33] on button "Back" at bounding box center [749, 31] width 16 height 9
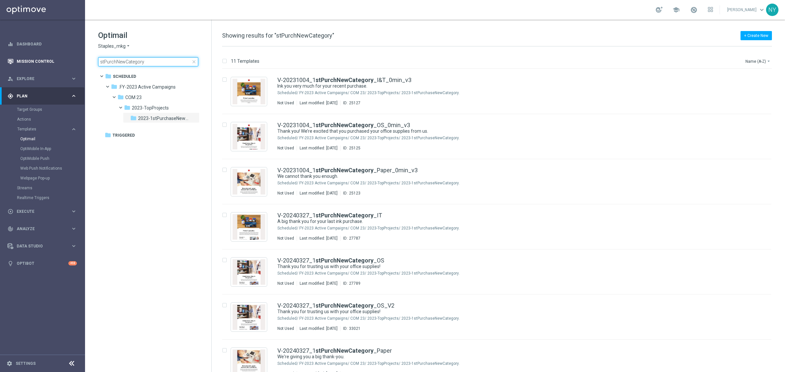
click at [154, 61] on input "stPurchNewCategory" at bounding box center [148, 61] width 100 height 9
click at [147, 61] on input "stPurchNewCategory" at bounding box center [148, 61] width 100 height 9
click at [70, 56] on main "equalizer Dashboard Mission Control" at bounding box center [392, 186] width 785 height 372
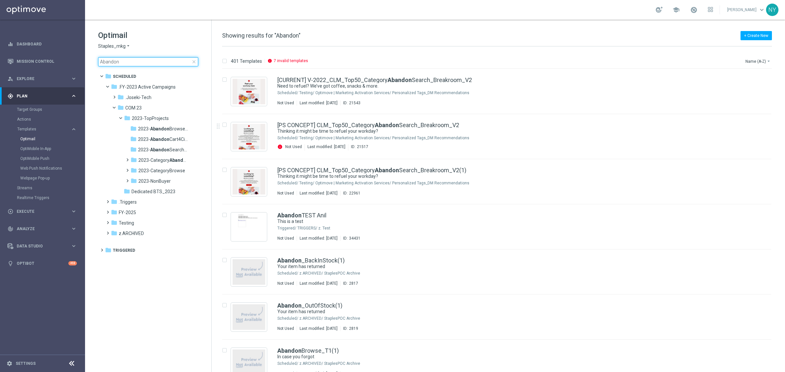
click at [118, 61] on input "Abandon" at bounding box center [148, 61] width 100 height 9
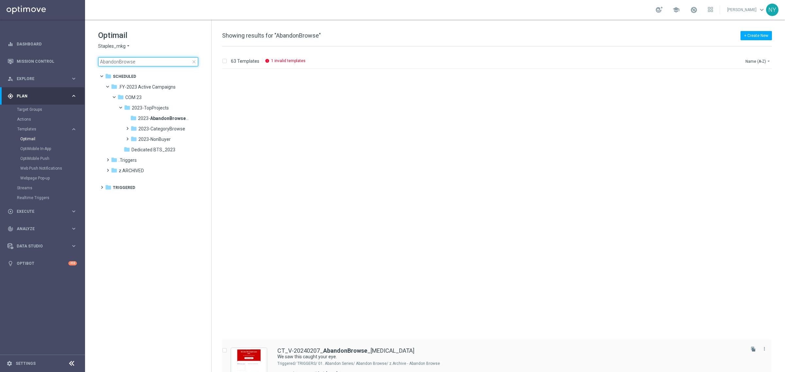
scroll to position [286, 0]
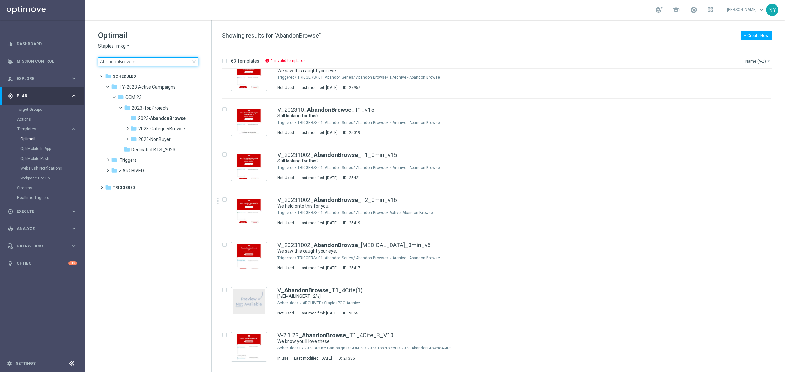
type input "AbandonBrowse"
click at [754, 62] on button "Name (A-Z) arrow_drop_down" at bounding box center [758, 61] width 27 height 8
click at [754, 60] on button "Name (A-Z) arrow_drop_down" at bounding box center [758, 61] width 27 height 8
click at [735, 90] on span "Date Modified (Newest)" at bounding box center [747, 90] width 44 height 5
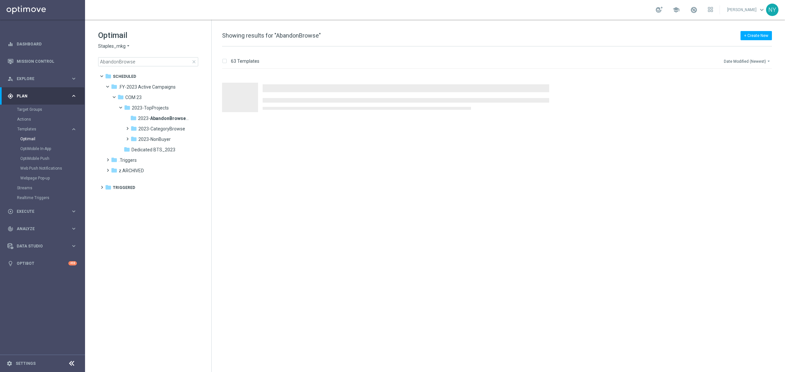
scroll to position [0, 0]
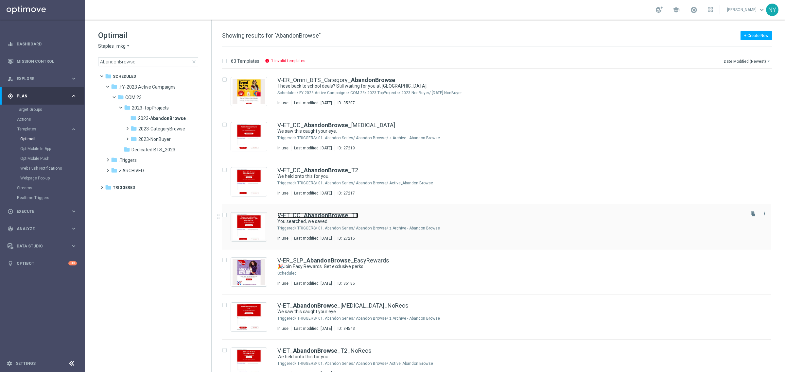
click at [325, 213] on b "AbandonBrowse" at bounding box center [326, 215] width 44 height 7
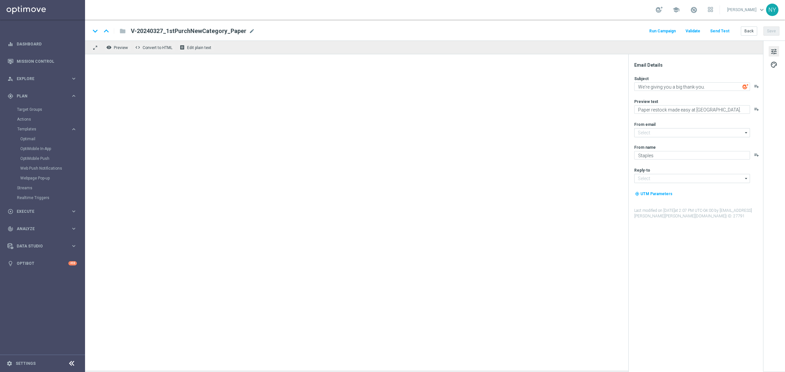
type input "[EMAIL_ADDRESS][DOMAIN_NAME]"
type textarea "You searched, we saved."
type textarea "Continue shopping at Staples today."
type input "[EMAIL_ADDRESS][DOMAIN_NAME]"
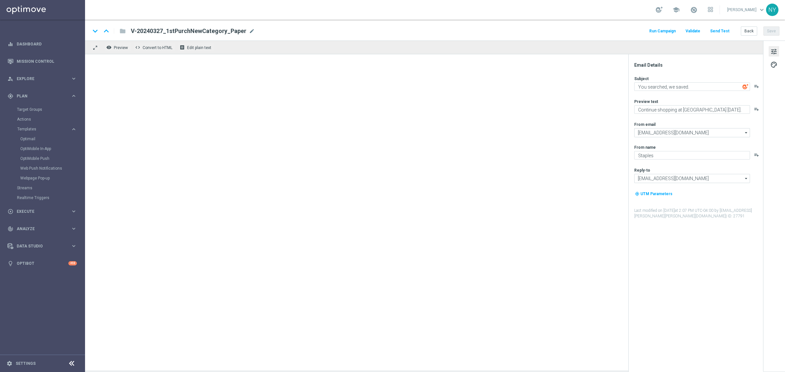
type input "[EMAIL_ADDRESS][DOMAIN_NAME]"
